Goal: Information Seeking & Learning: Find specific fact

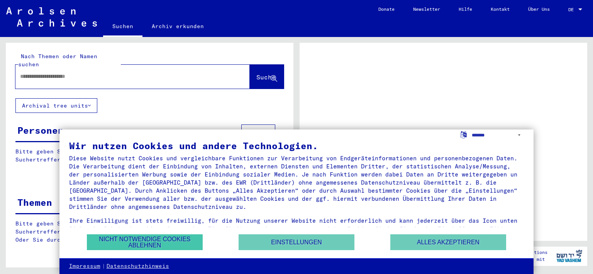
scroll to position [19, 0]
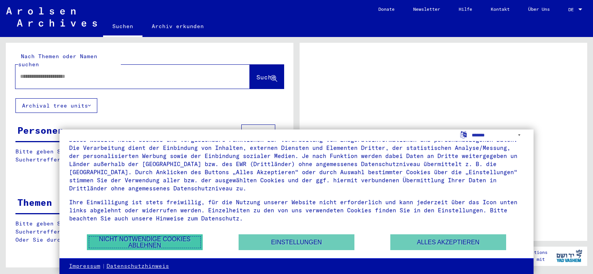
click at [142, 237] on button "Nicht notwendige Cookies ablehnen" at bounding box center [145, 243] width 116 height 16
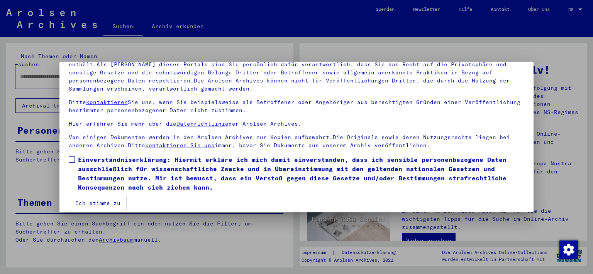
scroll to position [66, 0]
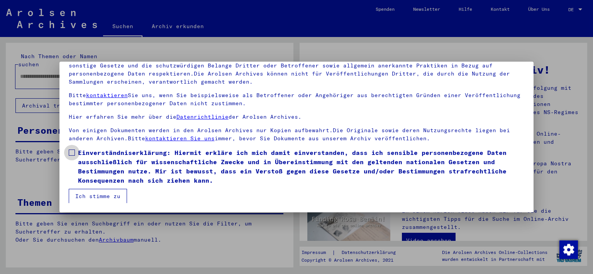
click at [74, 151] on span at bounding box center [72, 153] width 6 height 6
click at [100, 194] on button "Ich stimme zu" at bounding box center [98, 196] width 58 height 15
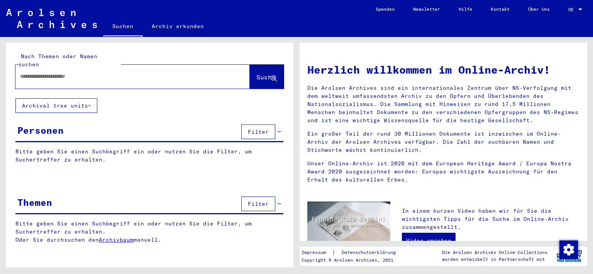
drag, startPoint x: 113, startPoint y: 69, endPoint x: 0, endPoint y: 71, distance: 113.5
click at [20, 73] on input "text" at bounding box center [123, 77] width 206 height 8
type input "******"
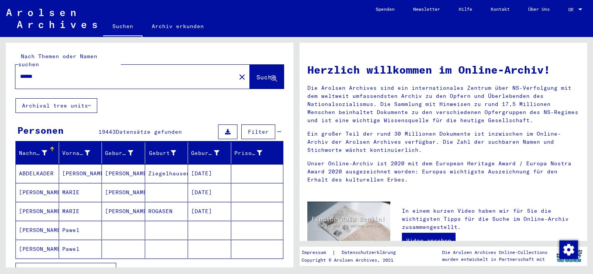
click at [113, 165] on mat-cell "[PERSON_NAME]" at bounding box center [123, 173] width 43 height 19
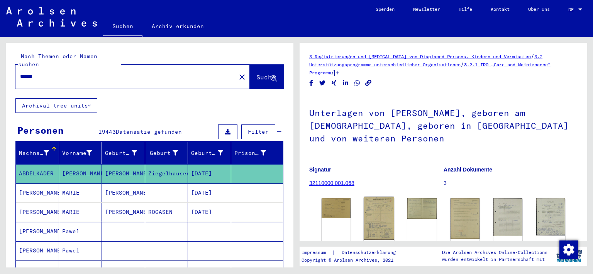
click at [377, 216] on img at bounding box center [379, 218] width 30 height 43
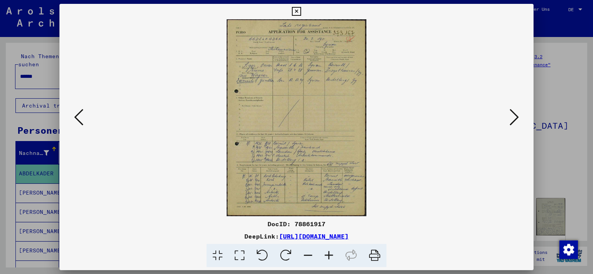
click at [238, 257] on icon at bounding box center [239, 256] width 22 height 24
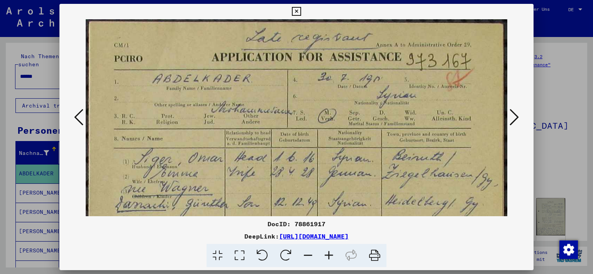
click at [348, 237] on link "[URL][DOMAIN_NAME]" at bounding box center [313, 237] width 69 height 8
